Goal: Task Accomplishment & Management: Use online tool/utility

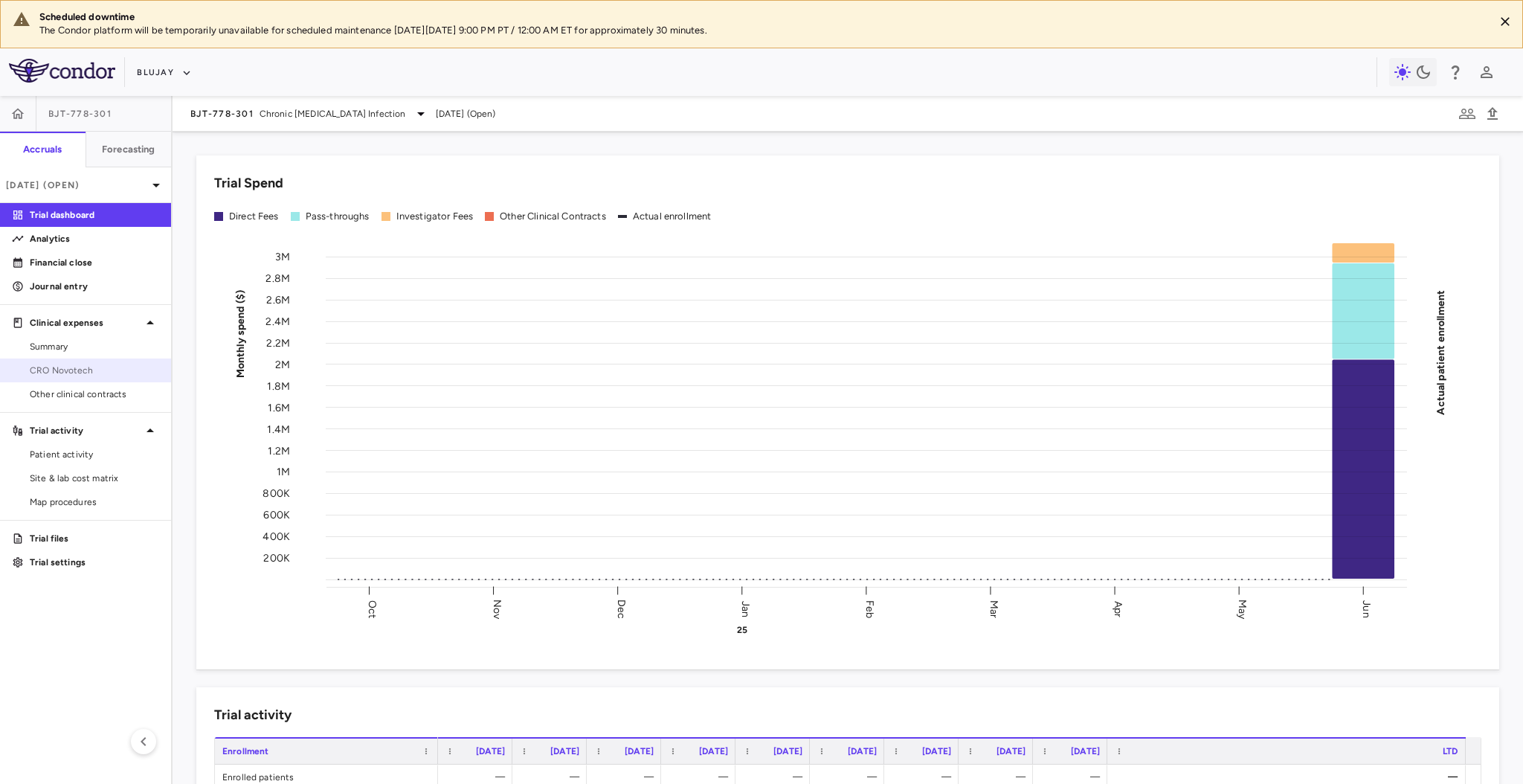
click at [71, 366] on span "CRO Novotech" at bounding box center [94, 370] width 129 height 14
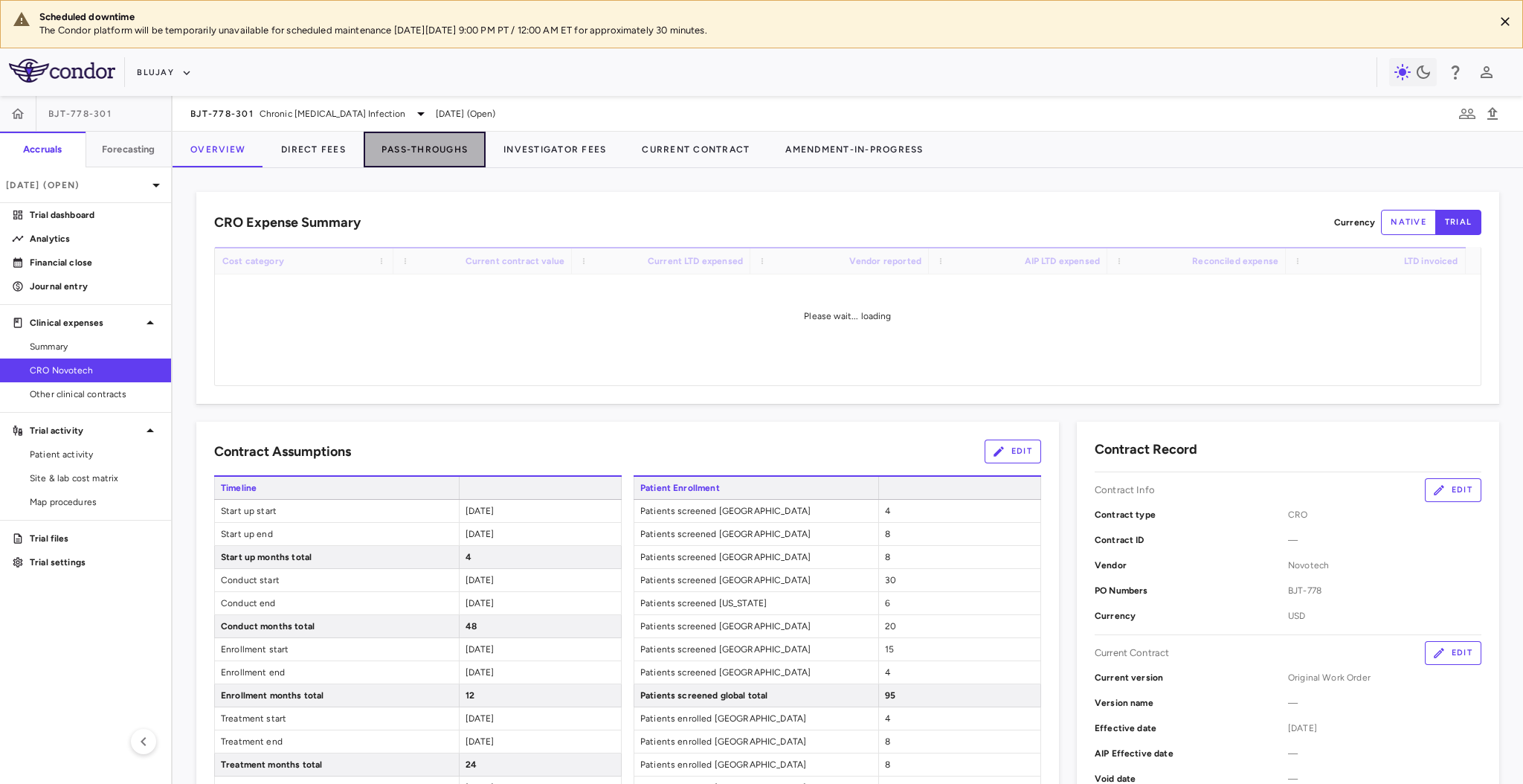
click at [429, 140] on button "Pass-Throughs" at bounding box center [425, 150] width 122 height 35
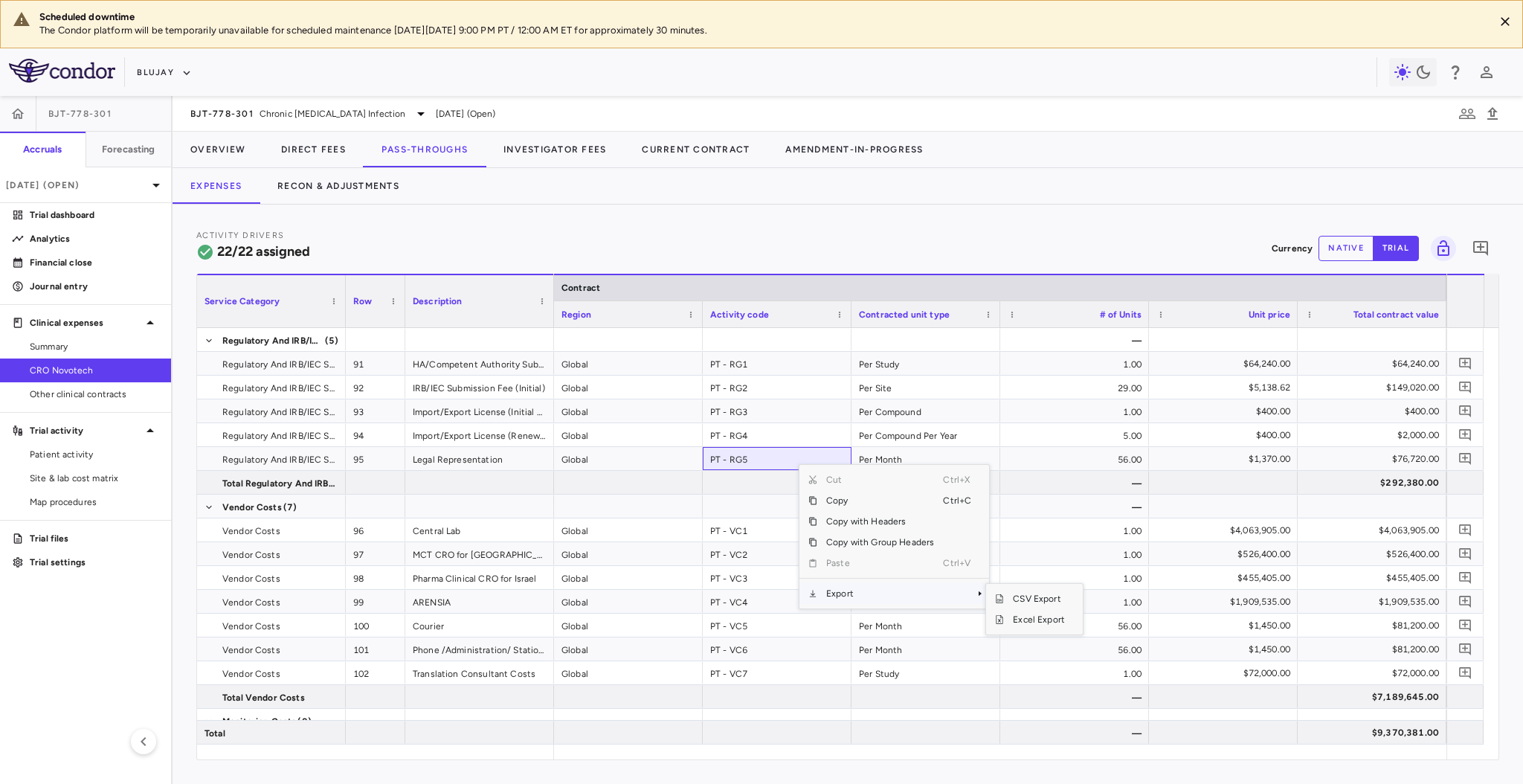
click at [900, 584] on span "Export" at bounding box center [881, 593] width 126 height 21
click at [1015, 614] on span "Excel Export" at bounding box center [1038, 619] width 70 height 21
